Goal: Transaction & Acquisition: Purchase product/service

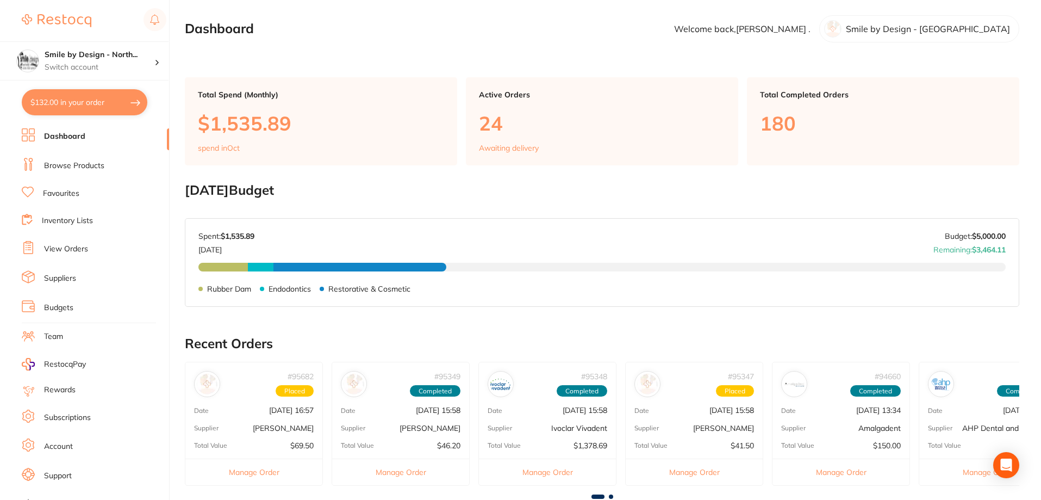
click at [94, 95] on button "$132.00 in your order" at bounding box center [85, 102] width 126 height 26
checkbox input "true"
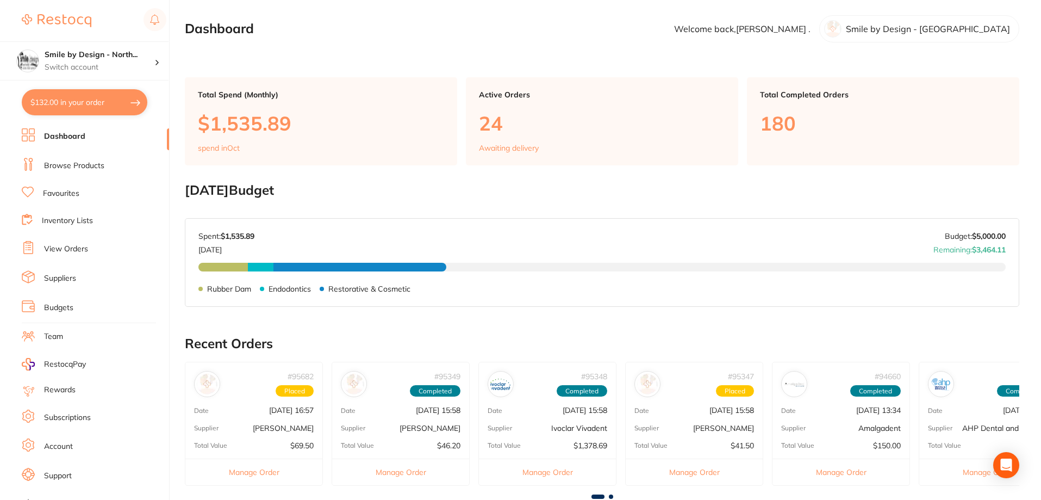
checkbox input "true"
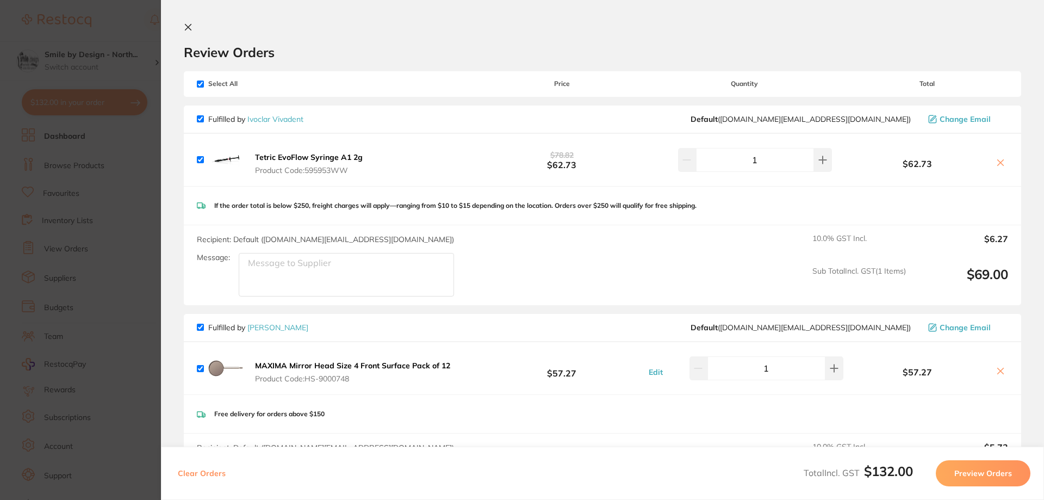
click at [185, 27] on icon at bounding box center [188, 27] width 9 height 9
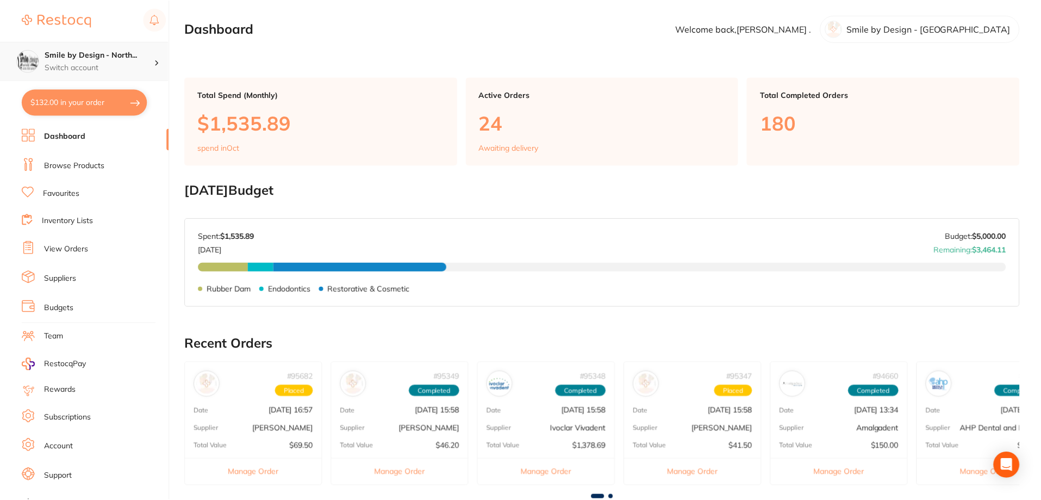
scroll to position [7, 0]
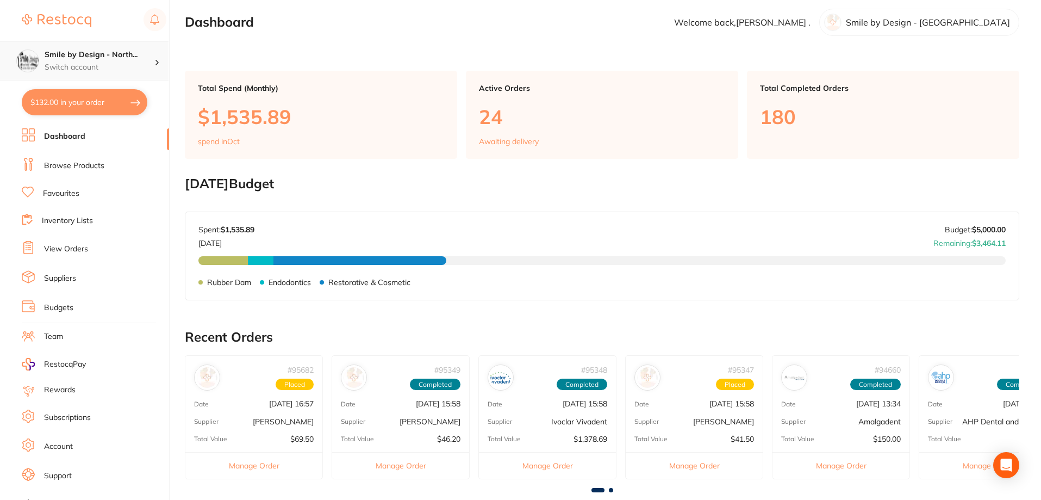
click at [139, 57] on h4 "Smile by Design - North..." at bounding box center [100, 54] width 110 height 11
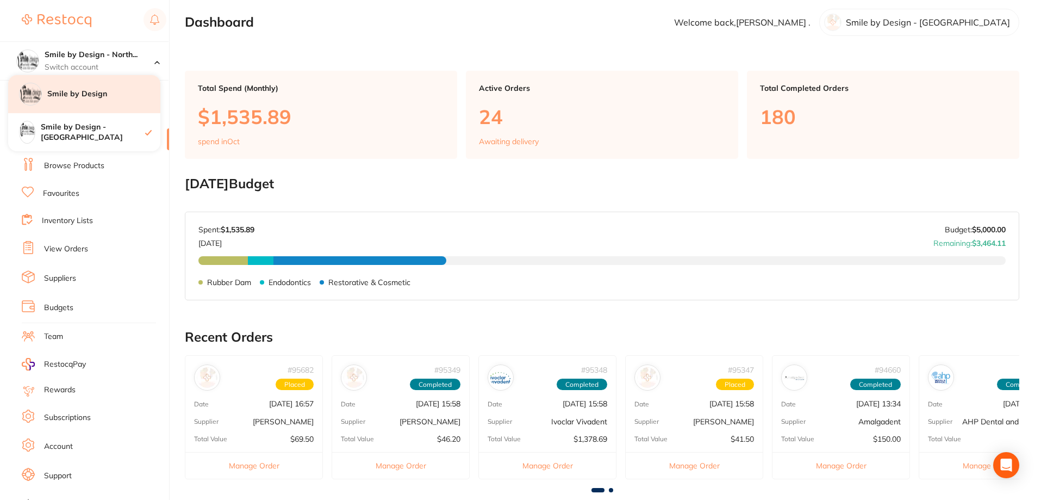
click at [107, 103] on div "Smile by Design" at bounding box center [84, 94] width 152 height 38
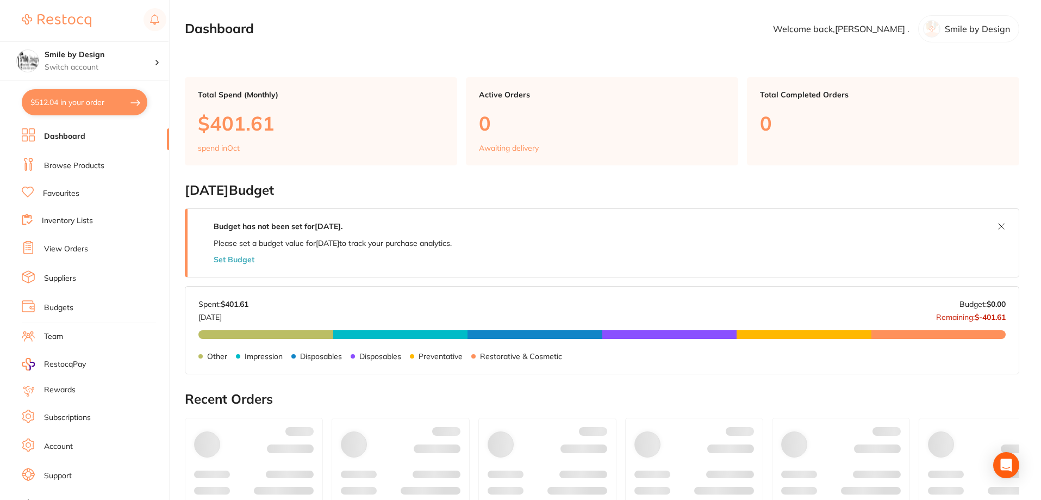
click at [82, 103] on button "$512.04 in your order" at bounding box center [85, 102] width 126 height 26
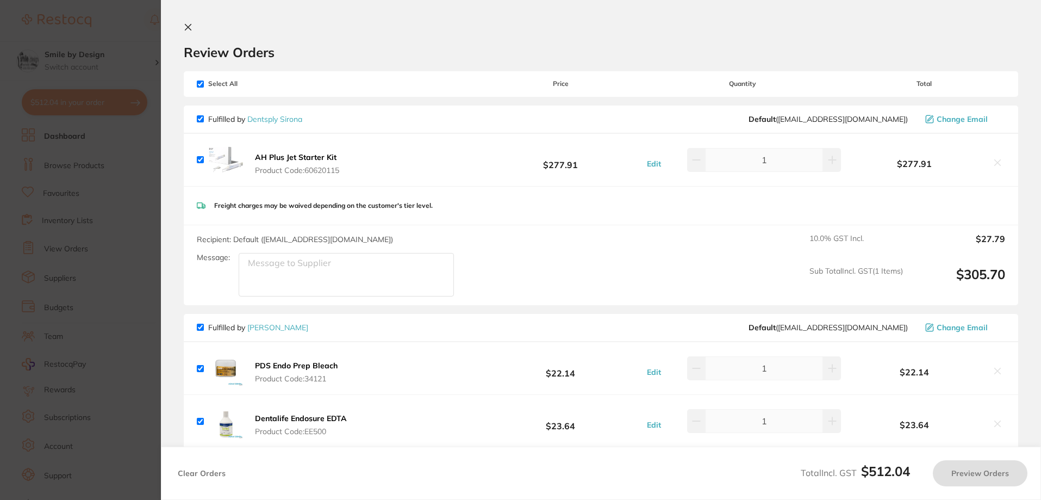
checkbox input "true"
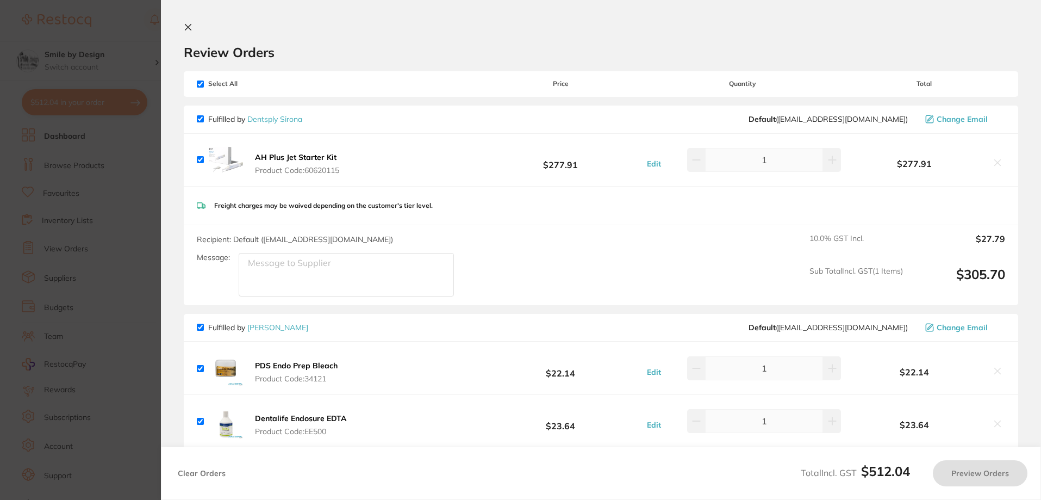
checkbox input "true"
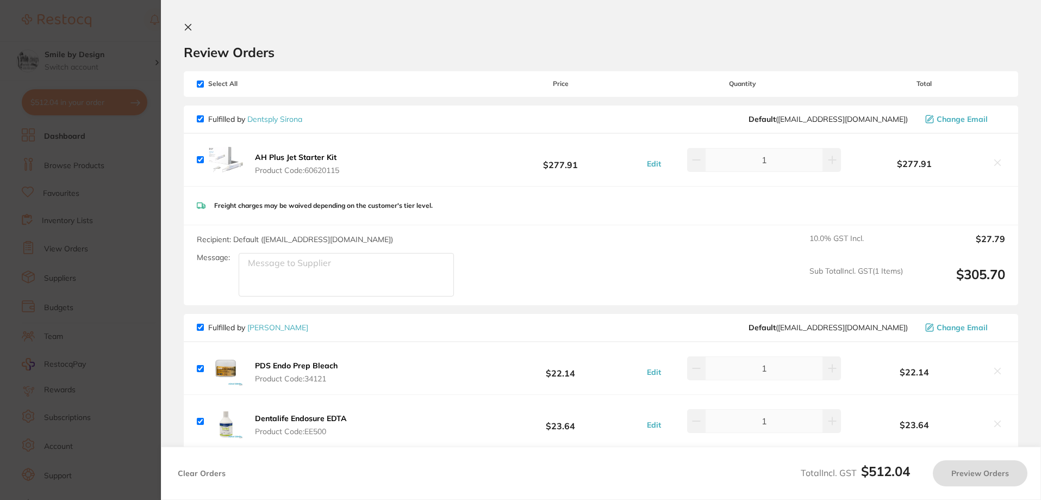
checkbox input "true"
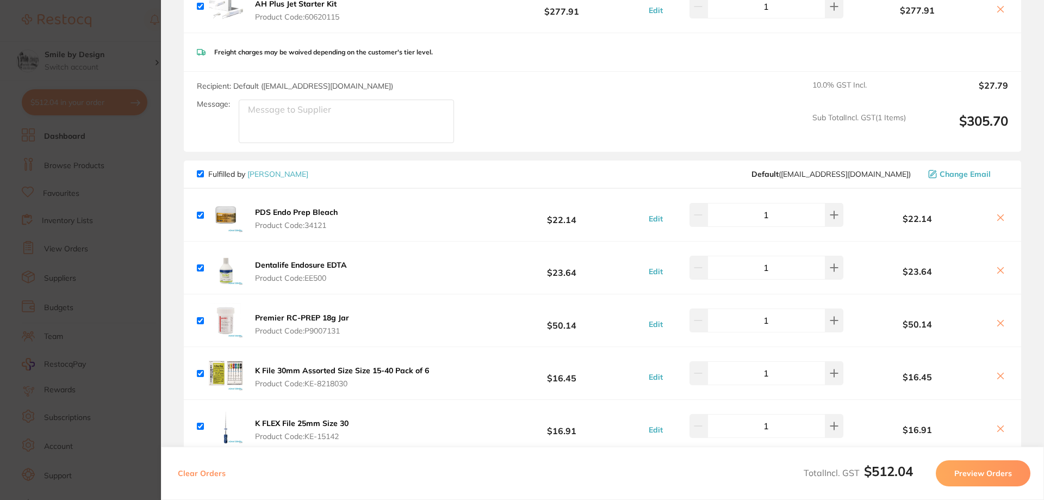
scroll to position [163, 0]
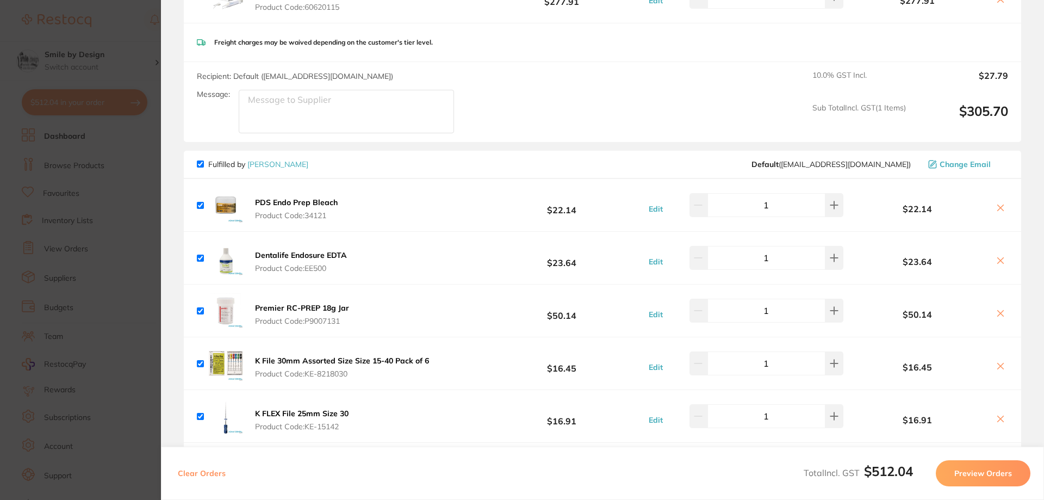
click at [310, 236] on div "Dentalife Endosure EDTA Product Code: EE500 $23.64 Edit 1 $23.64" at bounding box center [603, 258] width 838 height 52
